Goal: Learn about a topic: Learn about a topic

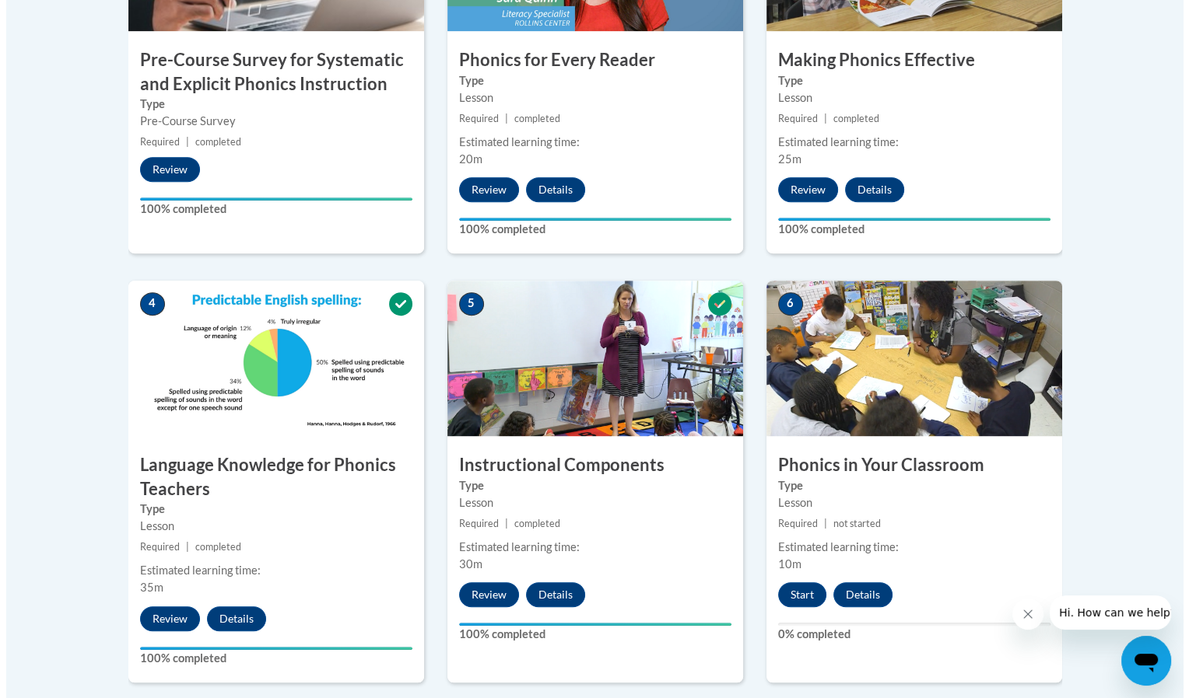
scroll to position [646, 0]
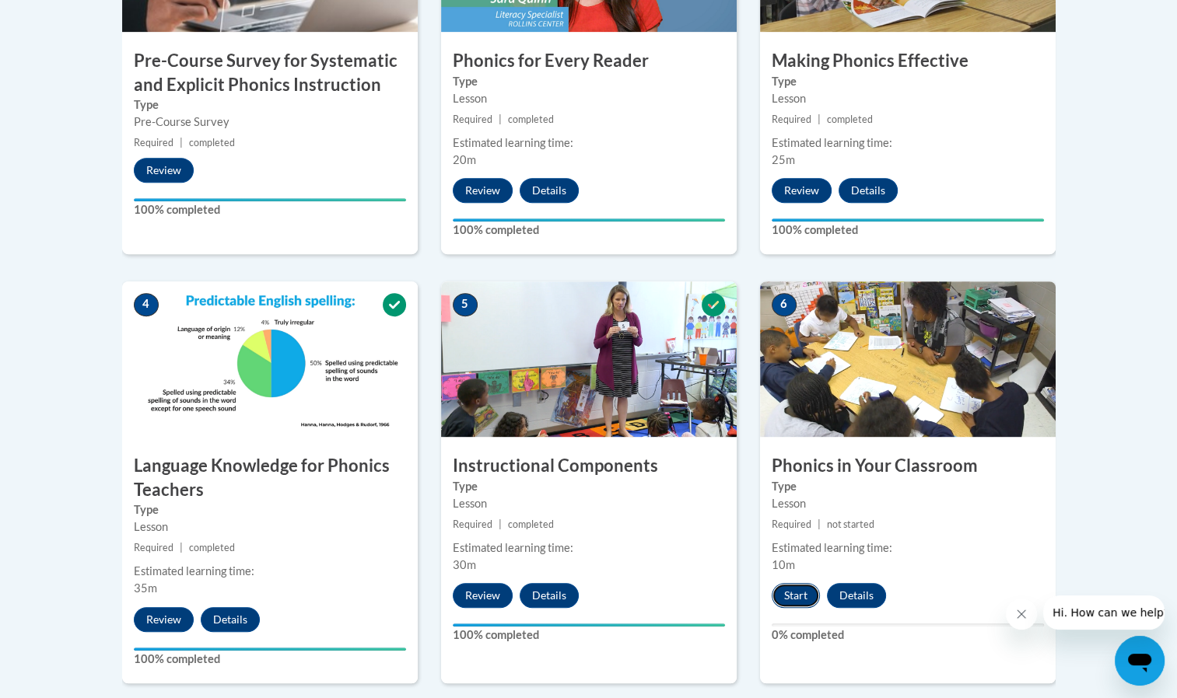
click at [806, 585] on button "Start" at bounding box center [796, 595] width 48 height 25
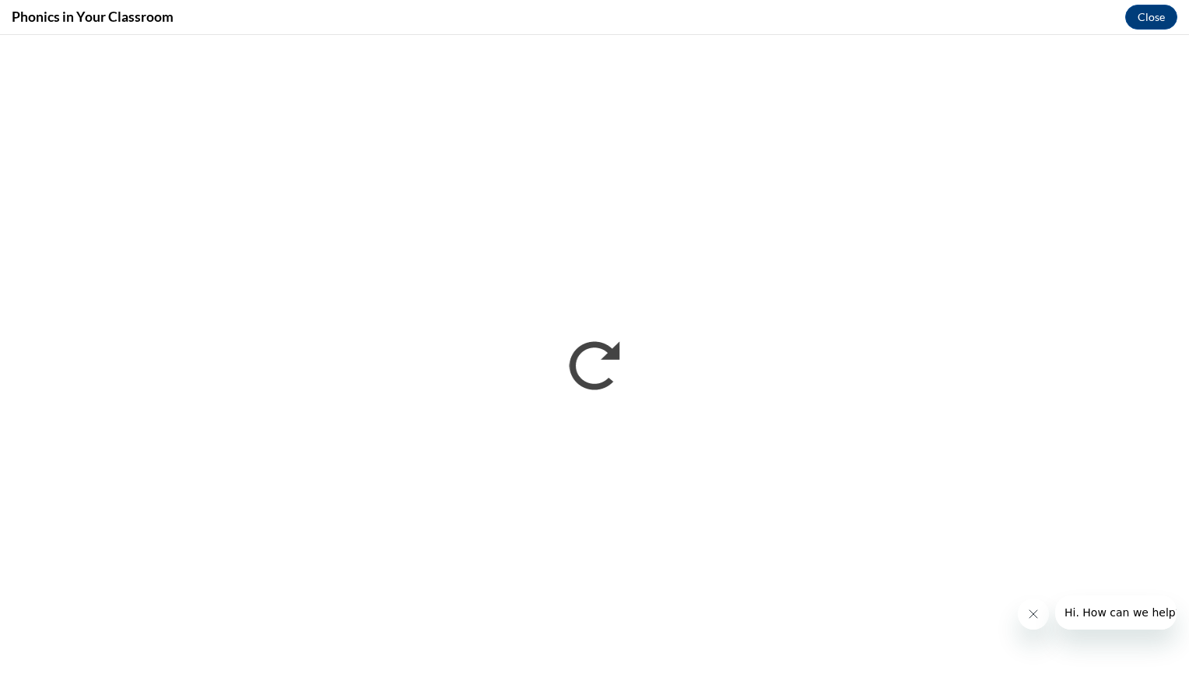
scroll to position [0, 0]
